Goal: Task Accomplishment & Management: Use online tool/utility

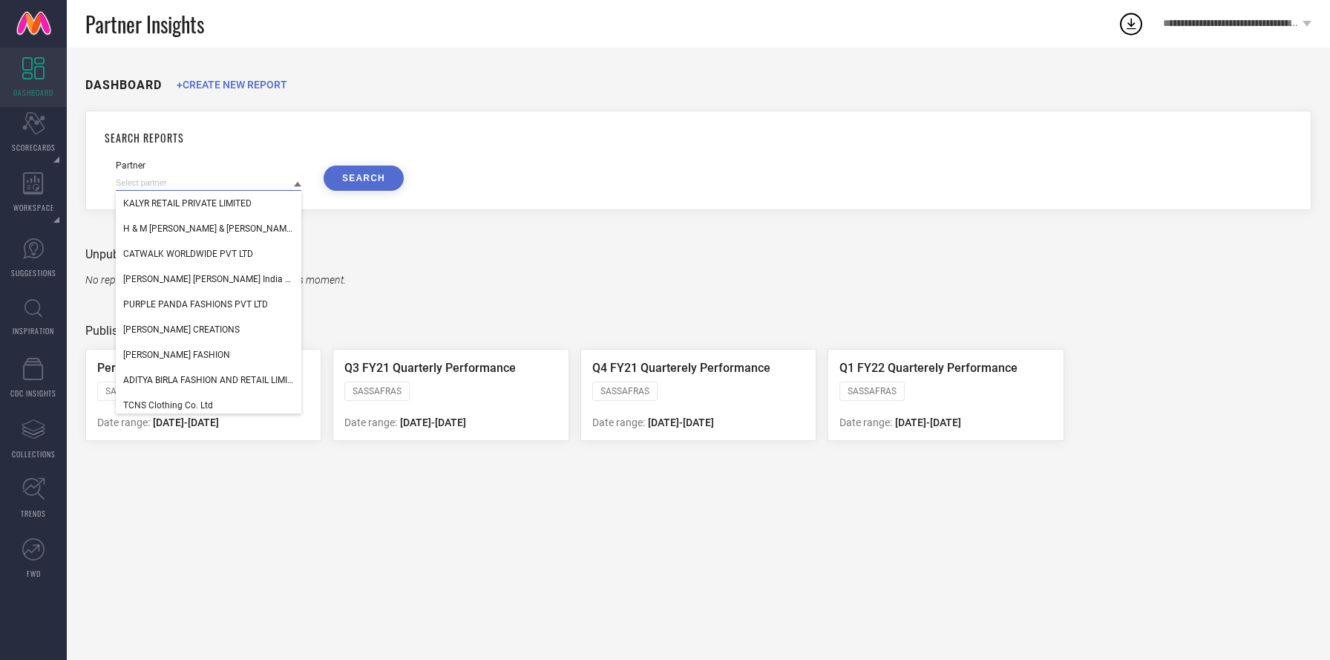
click at [155, 182] on input at bounding box center [209, 183] width 186 height 16
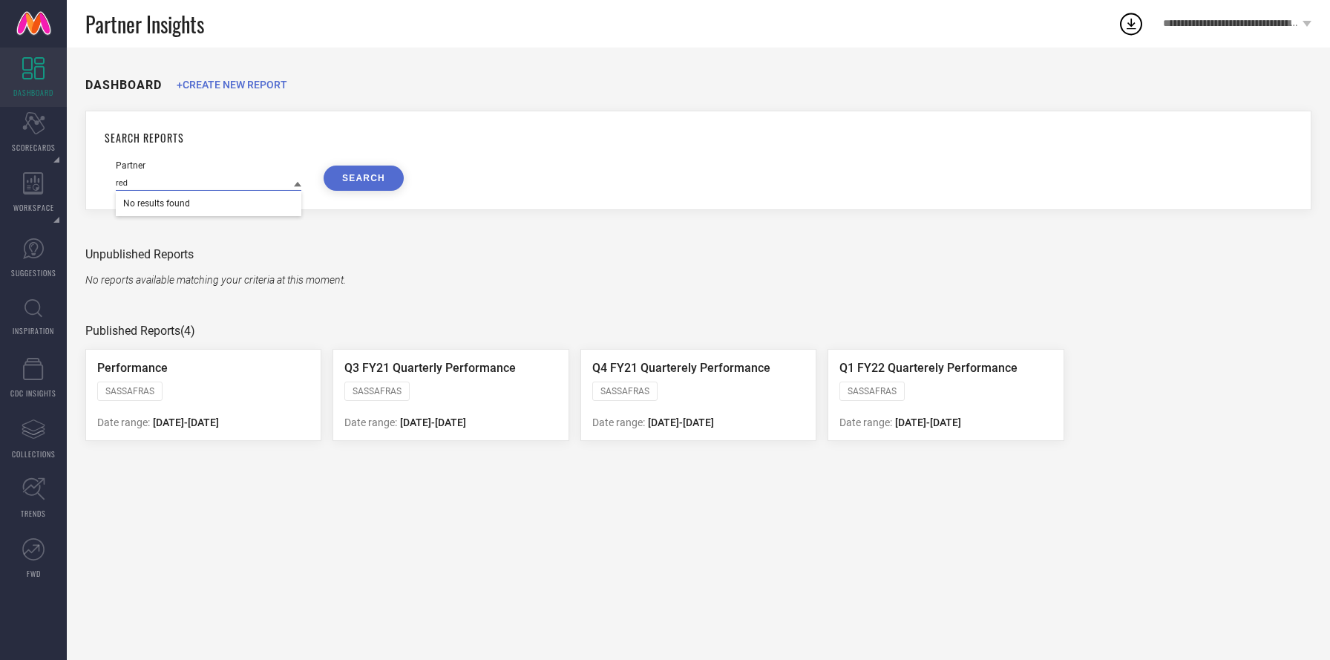
type input "red"
click at [1315, 21] on div "**********" at bounding box center [1238, 24] width 186 height 48
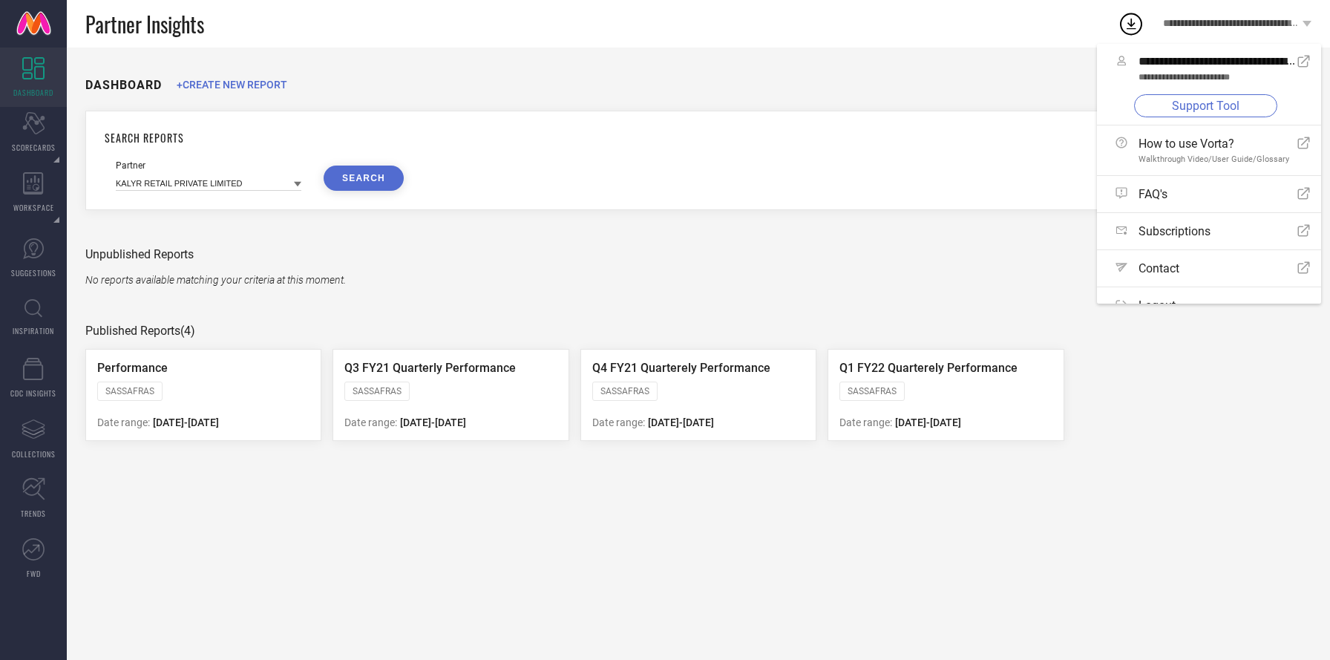
click at [1241, 109] on link "Support Tool" at bounding box center [1205, 105] width 143 height 23
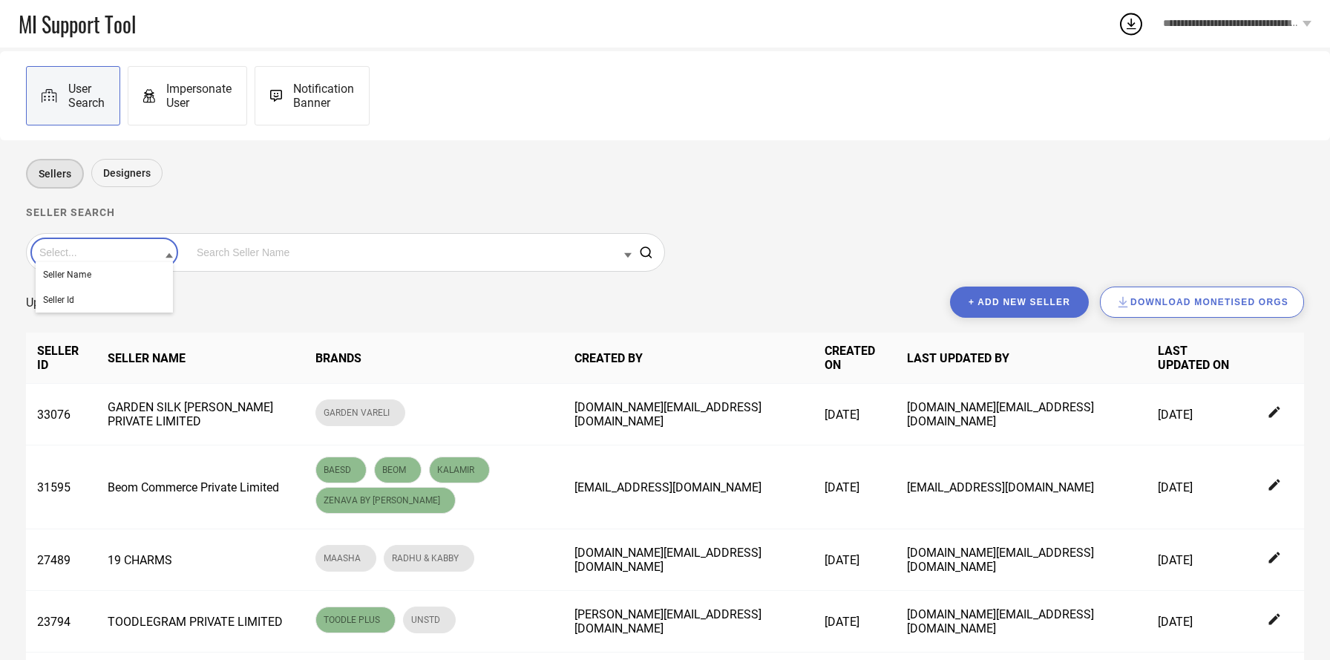
click at [117, 259] on input at bounding box center [104, 252] width 137 height 19
click at [111, 298] on div "Seller Id" at bounding box center [104, 299] width 137 height 25
